Goal: Task Accomplishment & Management: Manage account settings

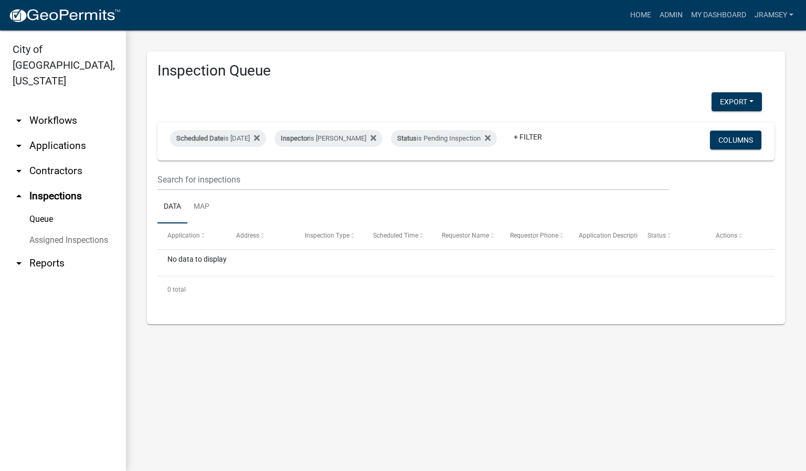
click at [61, 133] on link "arrow_drop_down Applications" at bounding box center [63, 145] width 126 height 25
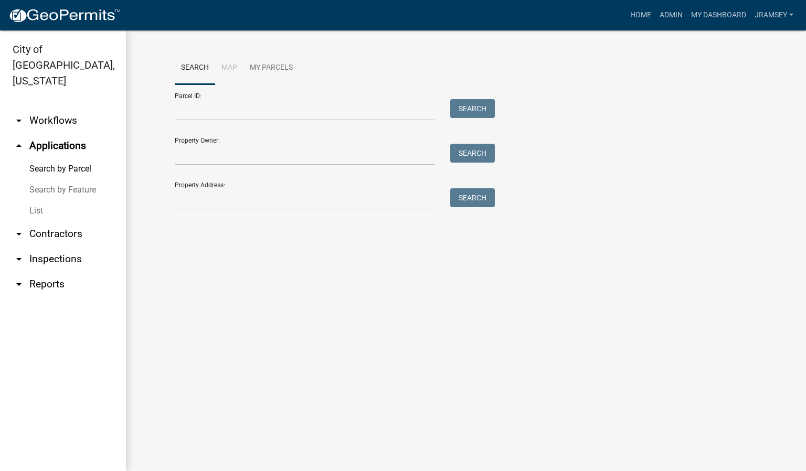
click at [60, 109] on link "arrow_drop_down Workflows" at bounding box center [63, 120] width 126 height 25
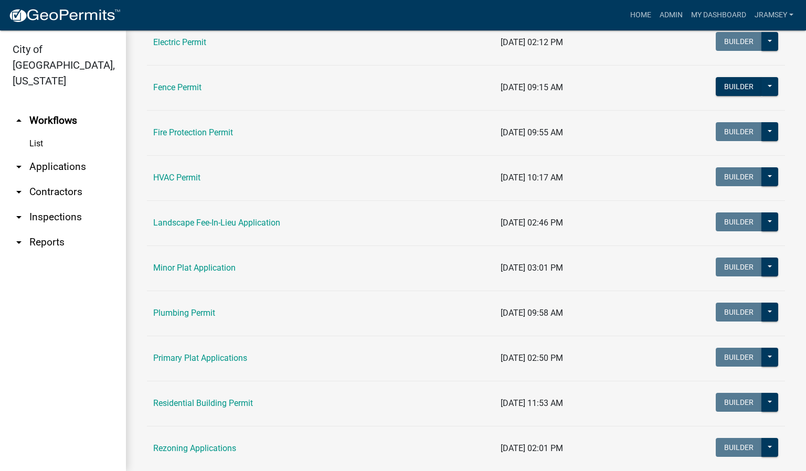
scroll to position [393, 0]
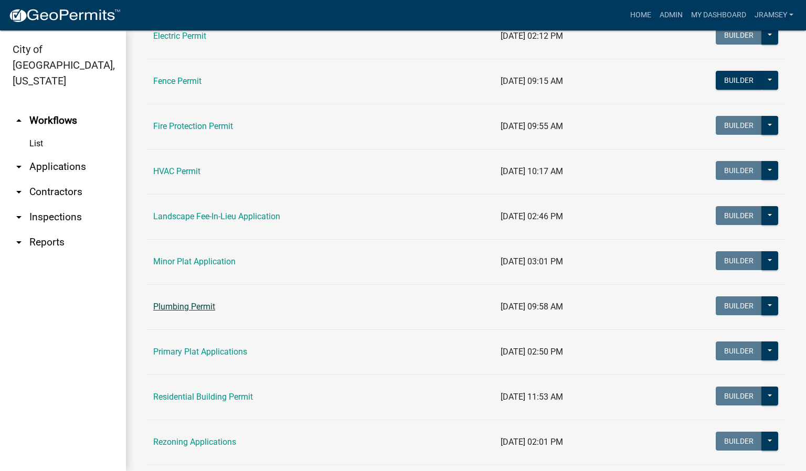
click at [189, 310] on link "Plumbing Permit" at bounding box center [184, 307] width 62 height 10
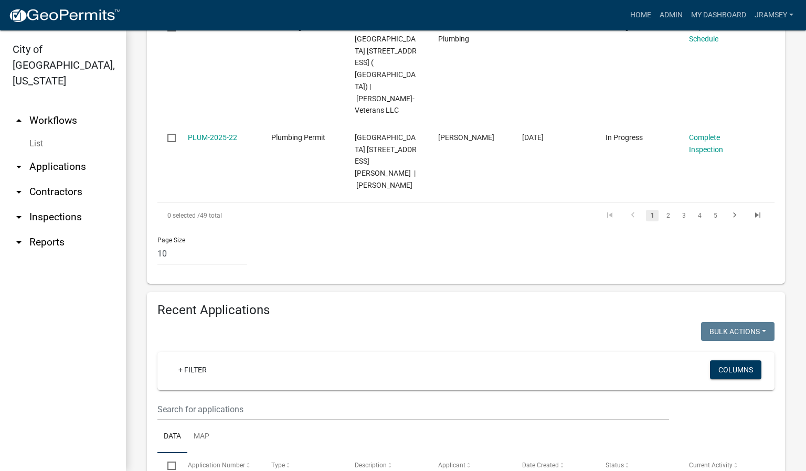
scroll to position [1023, 0]
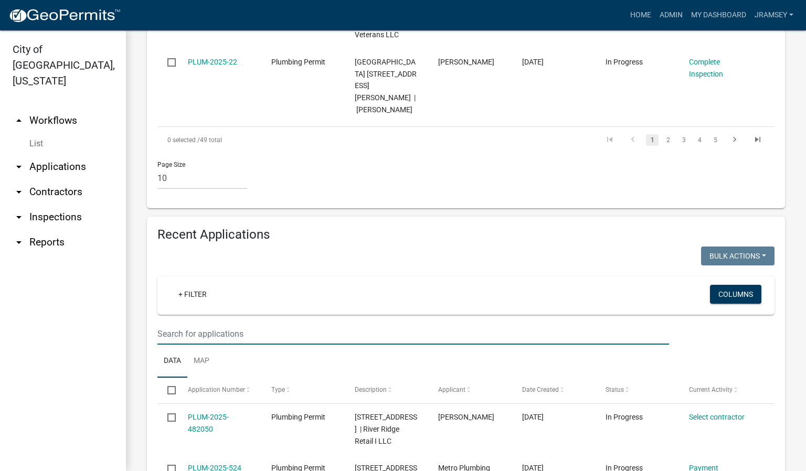
click at [218, 323] on input "text" at bounding box center [413, 334] width 512 height 22
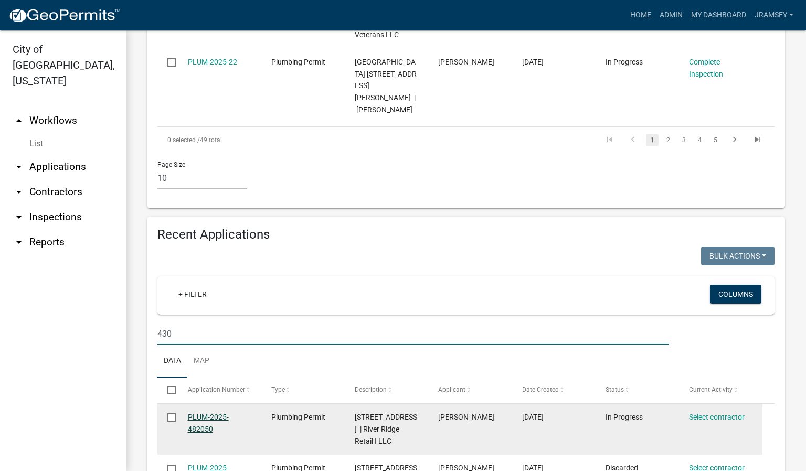
type input "430"
click at [205, 413] on link "PLUM-2025-482050" at bounding box center [208, 423] width 41 height 20
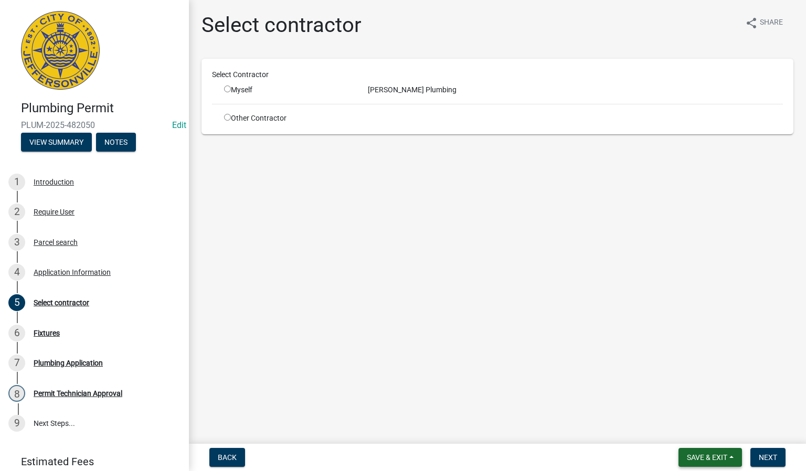
click at [696, 458] on span "Save & Exit" at bounding box center [707, 457] width 40 height 8
click at [691, 433] on button "Save & Exit" at bounding box center [700, 430] width 84 height 25
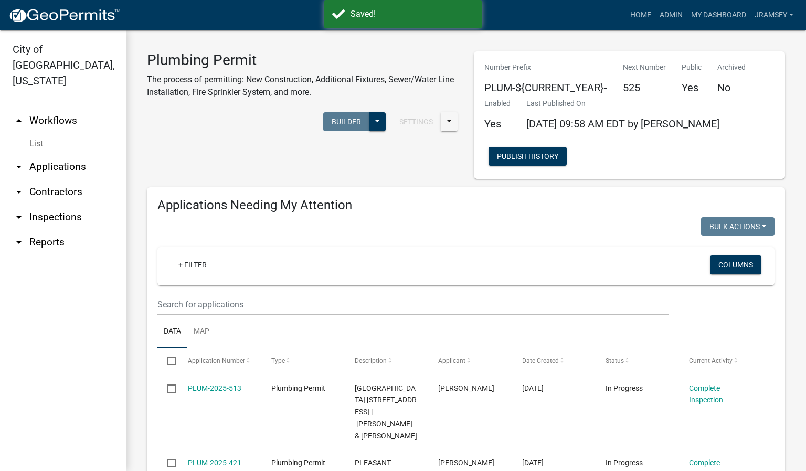
click at [43, 205] on link "arrow_drop_down Inspections" at bounding box center [63, 217] width 126 height 25
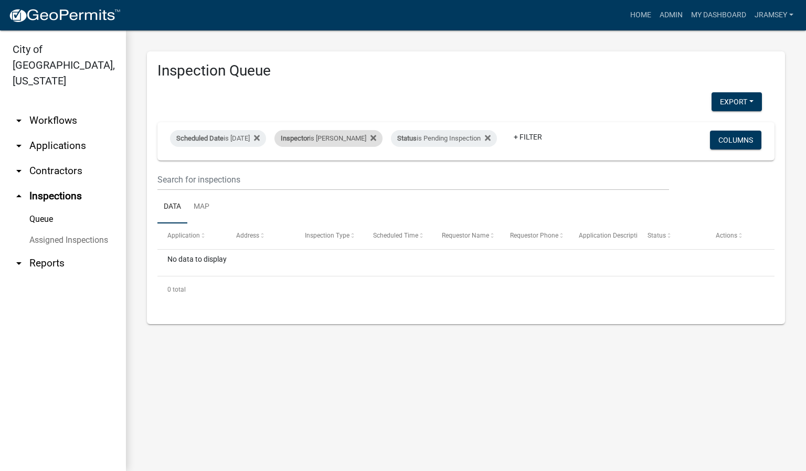
click at [361, 133] on div "Inspector is [PERSON_NAME]" at bounding box center [328, 138] width 108 height 17
select select "13c97fbc-c819-4cee-844a-0db3d3c4db95"
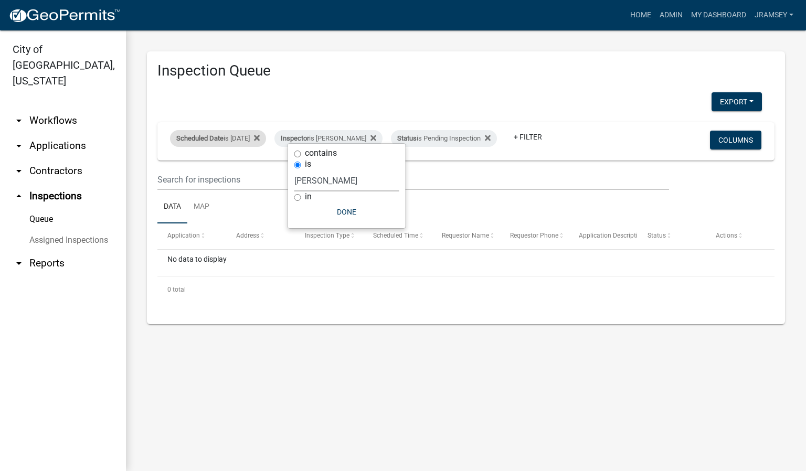
click at [252, 132] on div "Scheduled Date is [DATE]" at bounding box center [218, 138] width 96 height 17
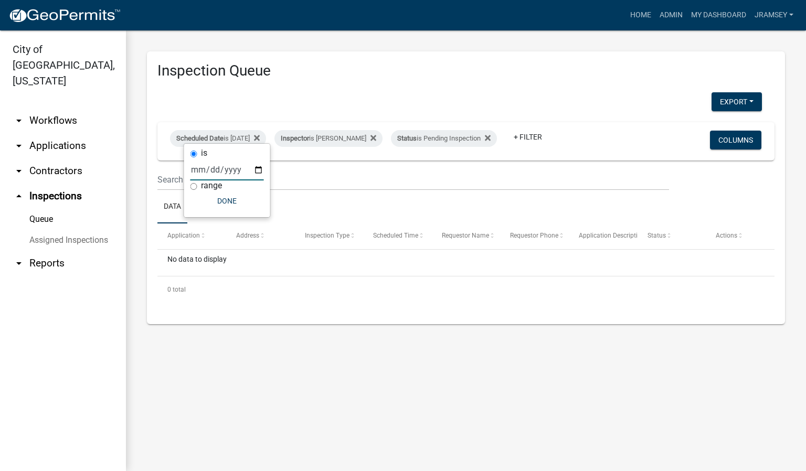
click at [257, 172] on input "[DATE]" at bounding box center [226, 170] width 73 height 22
type input "[DATE]"
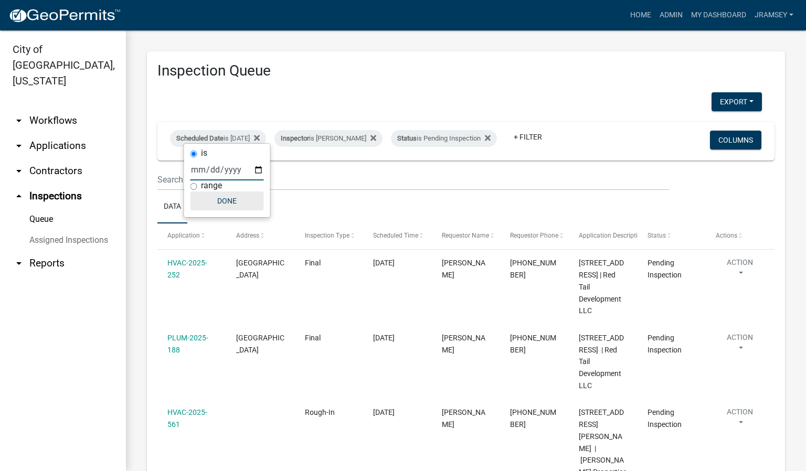
click at [232, 200] on button "Done" at bounding box center [226, 200] width 73 height 19
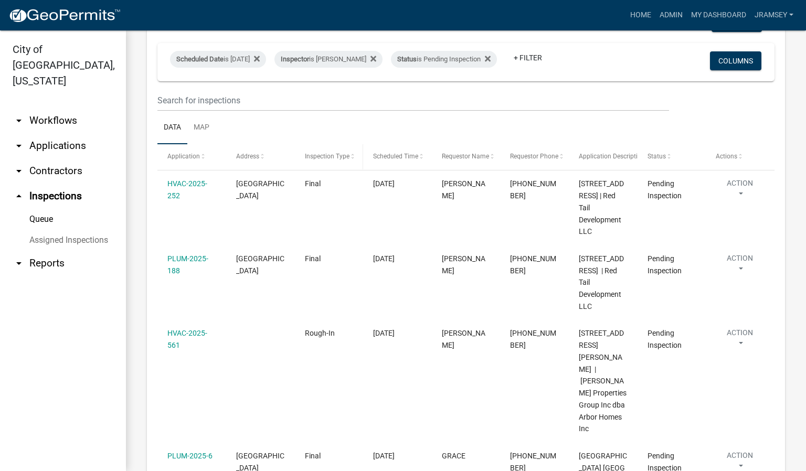
scroll to position [79, 0]
click at [225, 56] on div "Scheduled Date is [DATE]" at bounding box center [218, 59] width 96 height 17
click at [257, 94] on input "[DATE]" at bounding box center [226, 91] width 73 height 22
type input "[DATE]"
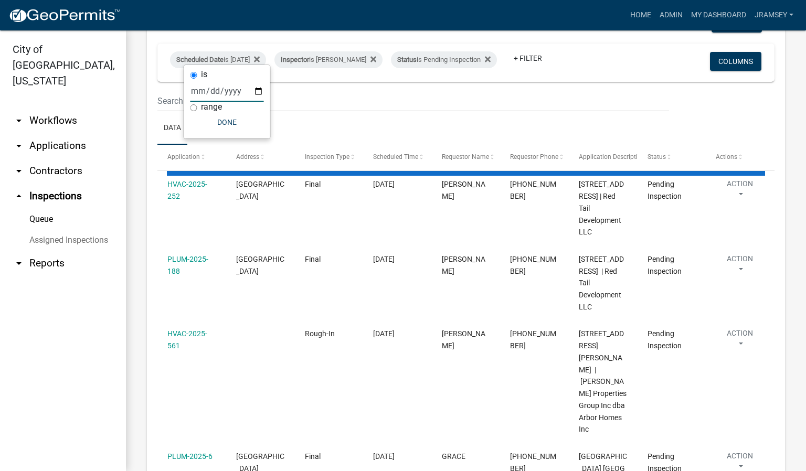
scroll to position [0, 0]
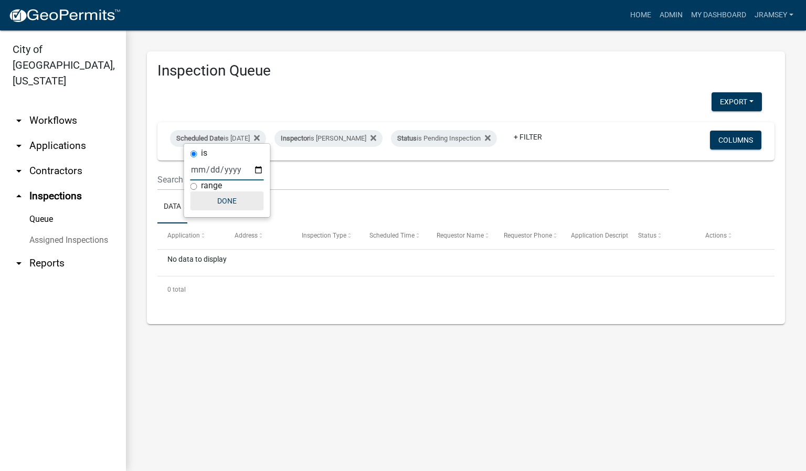
click at [231, 205] on button "Done" at bounding box center [226, 200] width 73 height 19
